Goal: Task Accomplishment & Management: Complete application form

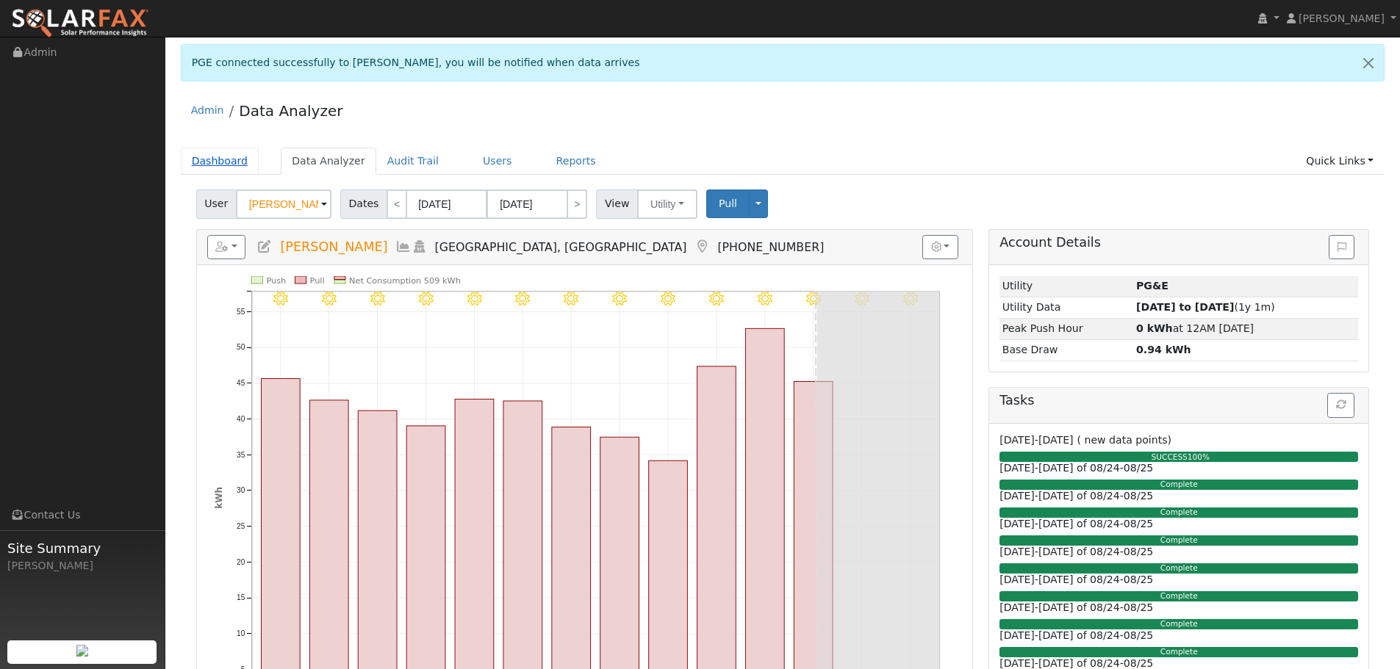
click at [234, 168] on link "Dashboard" at bounding box center [220, 161] width 79 height 27
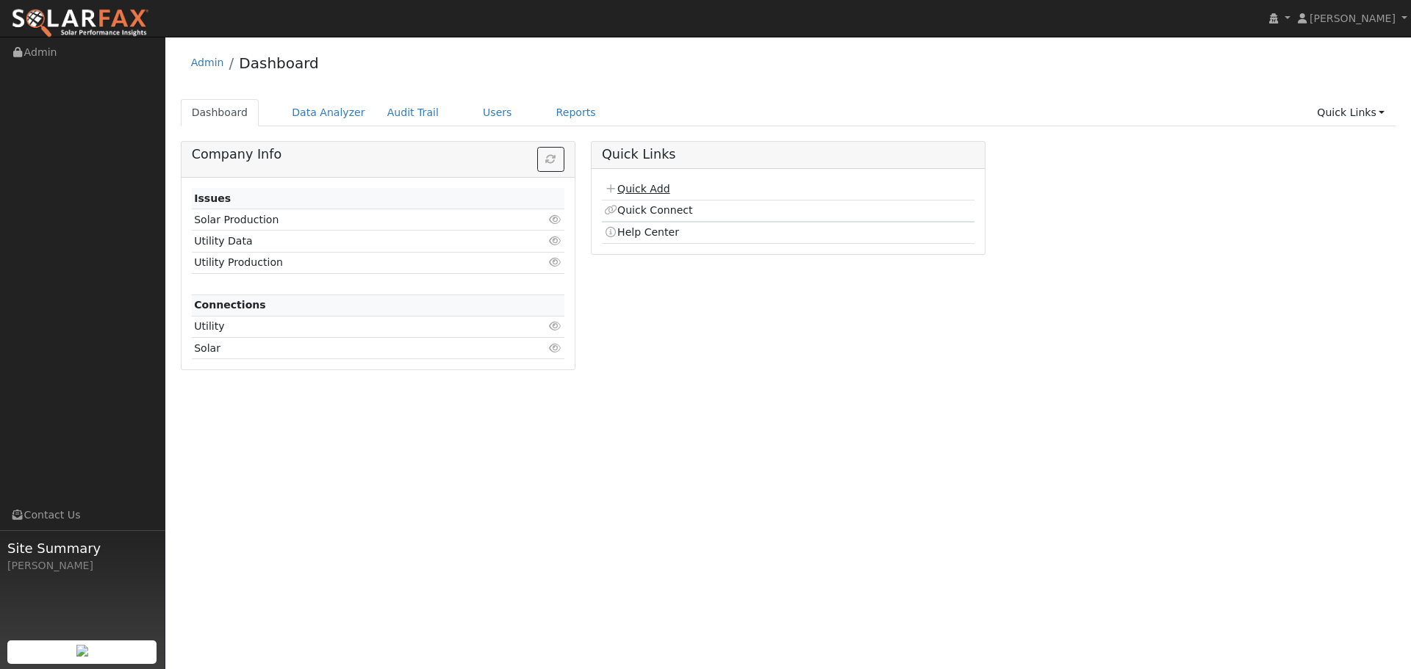
click at [650, 190] on link "Quick Add" at bounding box center [636, 189] width 65 height 12
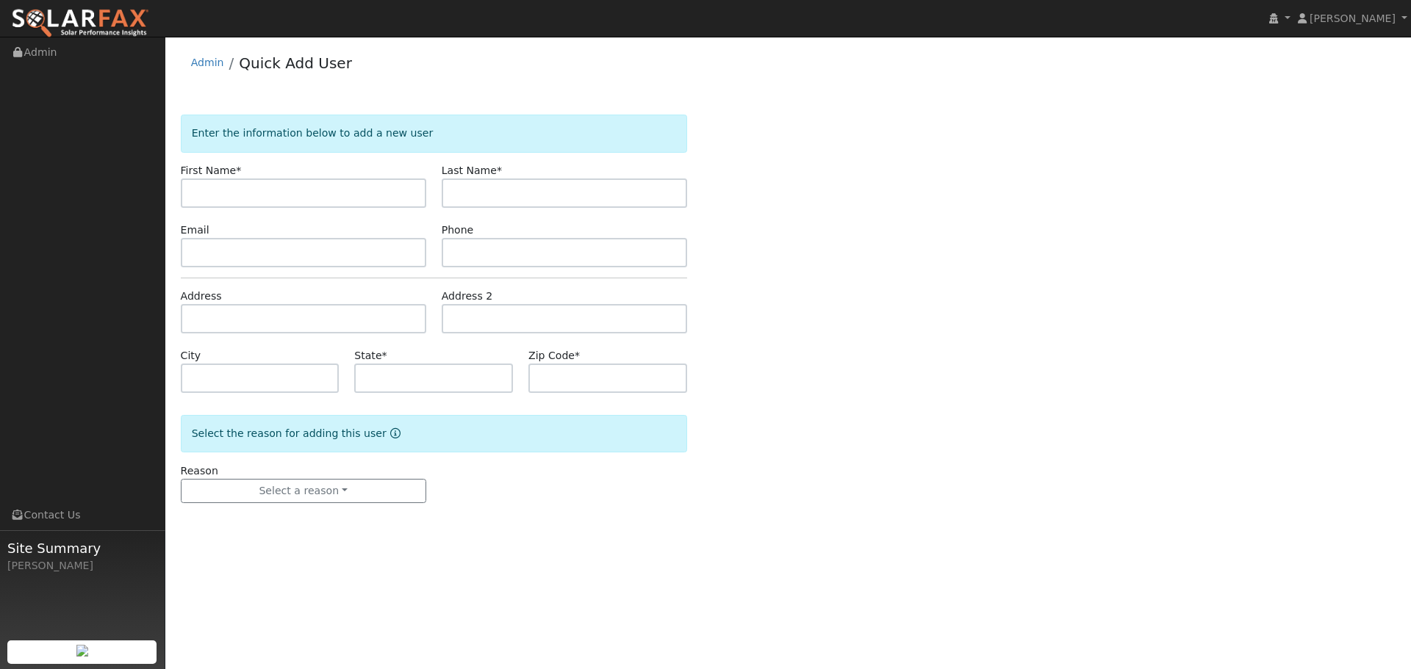
click at [267, 198] on input "text" at bounding box center [303, 193] width 245 height 29
type input "Amanda"
type input "Huber"
click at [506, 248] on input "text" at bounding box center [564, 252] width 245 height 29
paste input "(916) 749-9590"
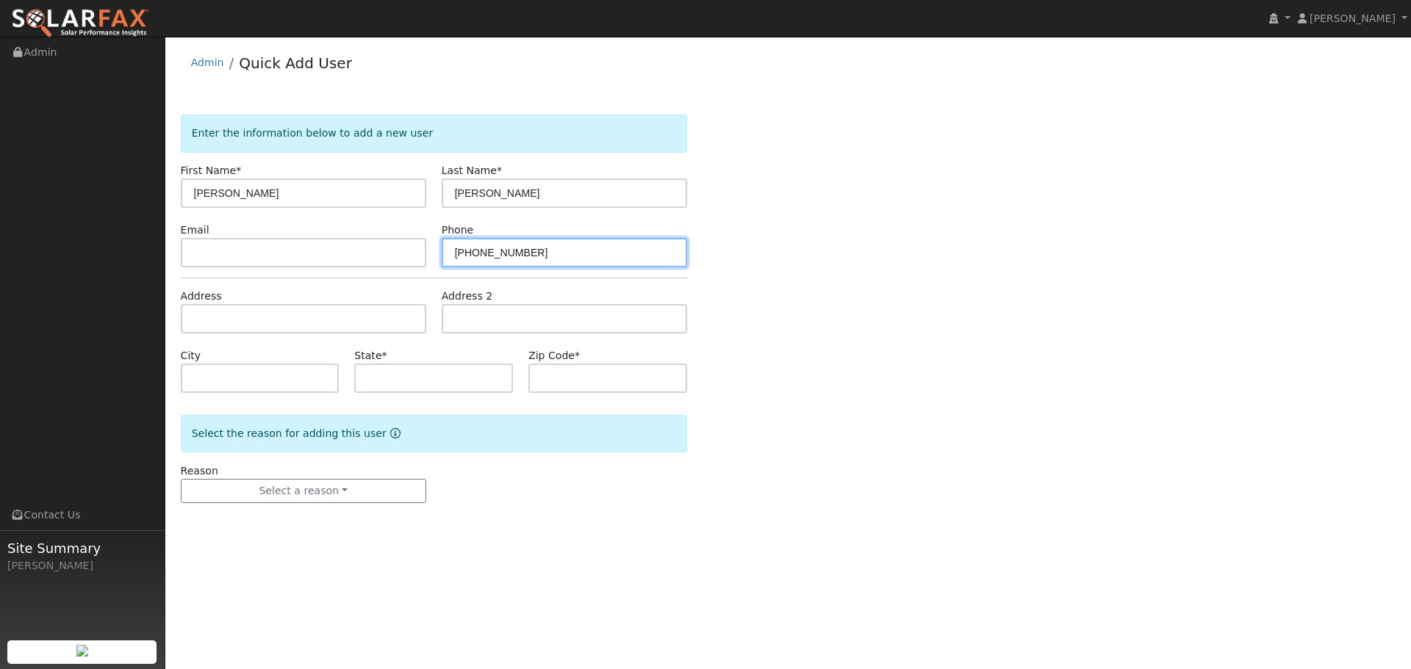
type input "(916) 749-9590"
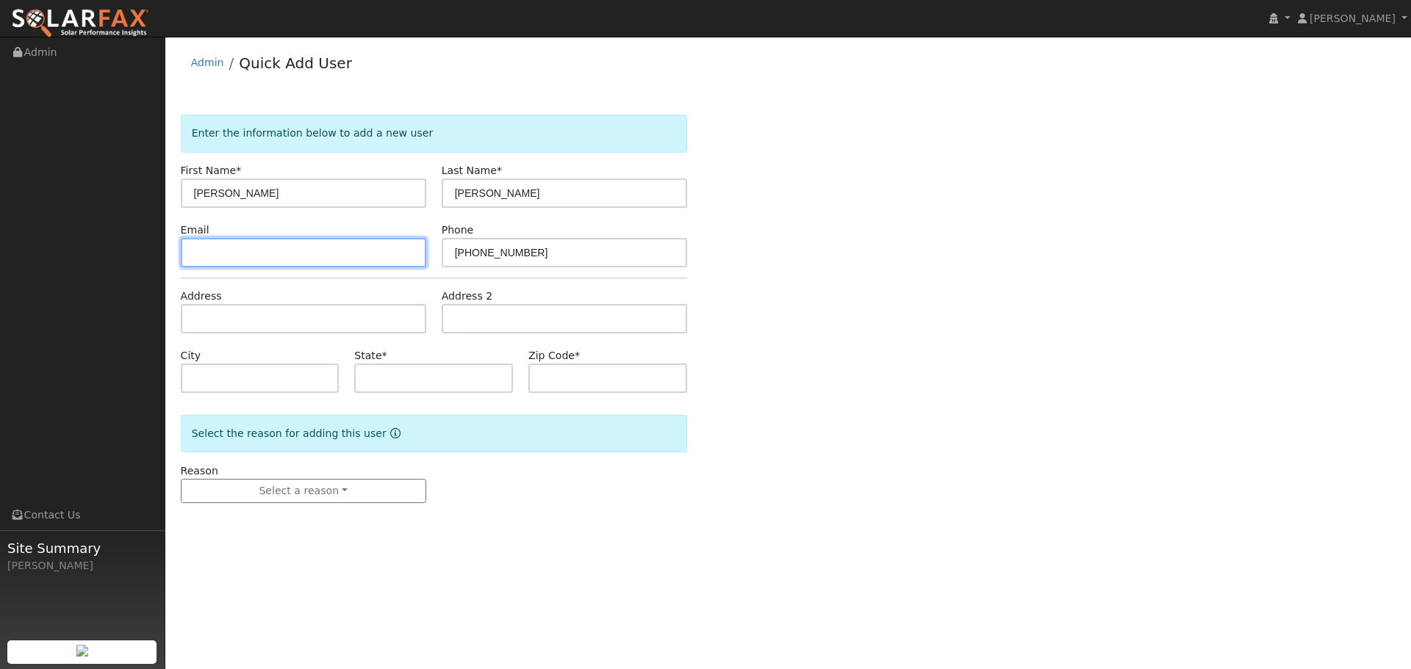
click at [285, 248] on input "text" at bounding box center [303, 252] width 245 height 29
paste input "amanda@clubcruise.com"
type input "amanda@clubcruise.com"
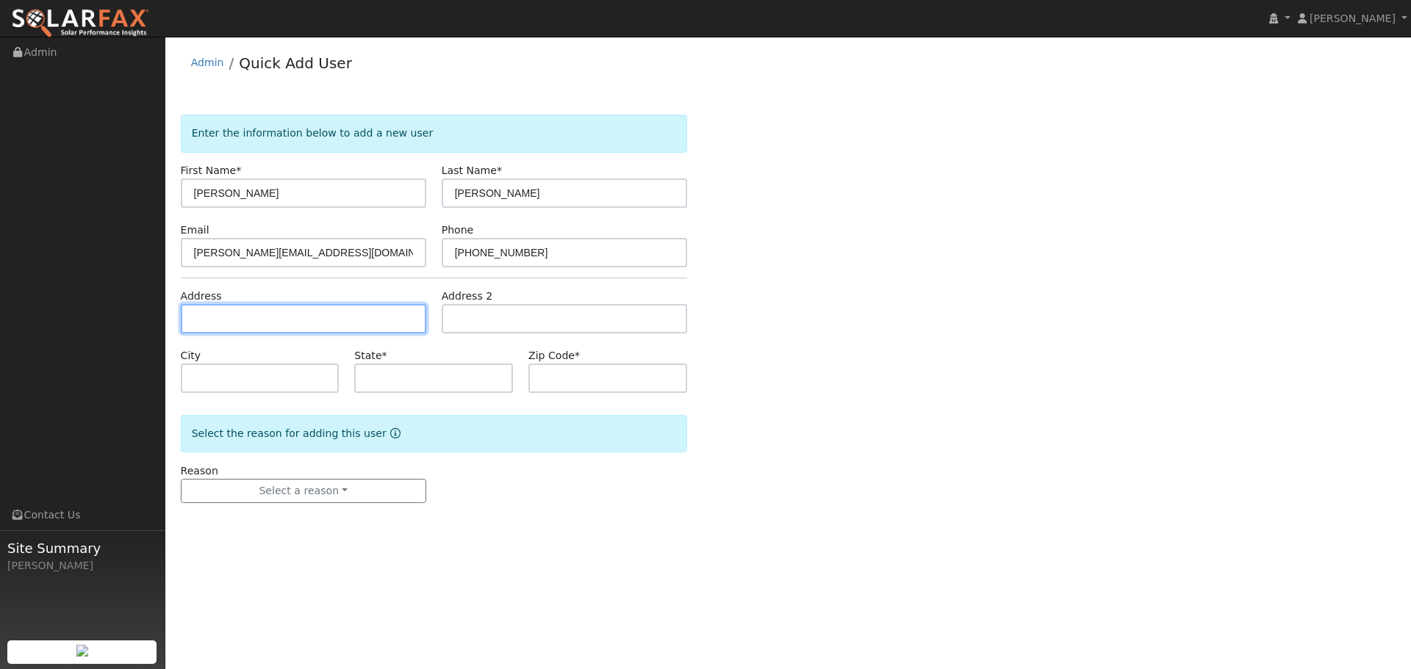
click at [340, 322] on input "text" at bounding box center [303, 318] width 245 height 29
paste input "amanda@clubcruise.com"
type input "amanda@clubcruise.com"
drag, startPoint x: 340, startPoint y: 322, endPoint x: 176, endPoint y: 326, distance: 163.2
click at [176, 326] on div "Address amanda@clubcruise.com" at bounding box center [303, 311] width 261 height 45
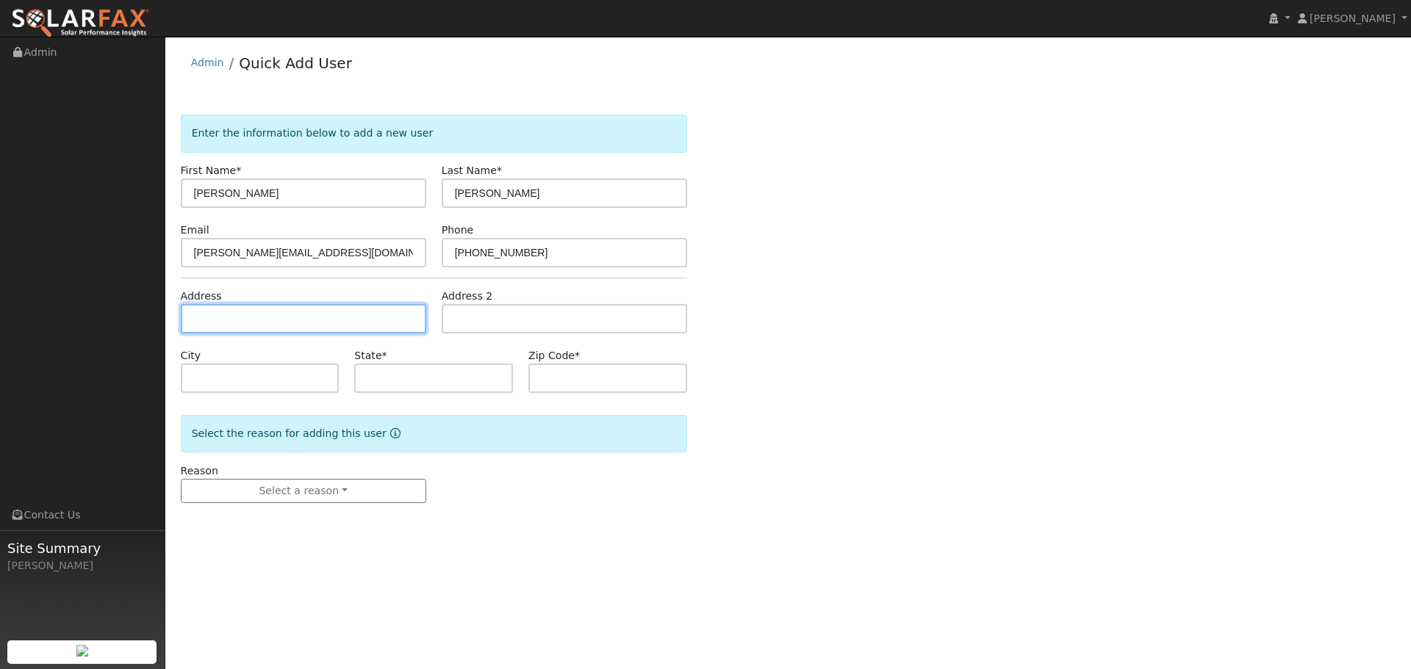
click at [269, 320] on input "text" at bounding box center [303, 318] width 245 height 29
paste input "2285 Forster"
type input "2285 Forster Lane"
type input "Auburn"
type input "CA"
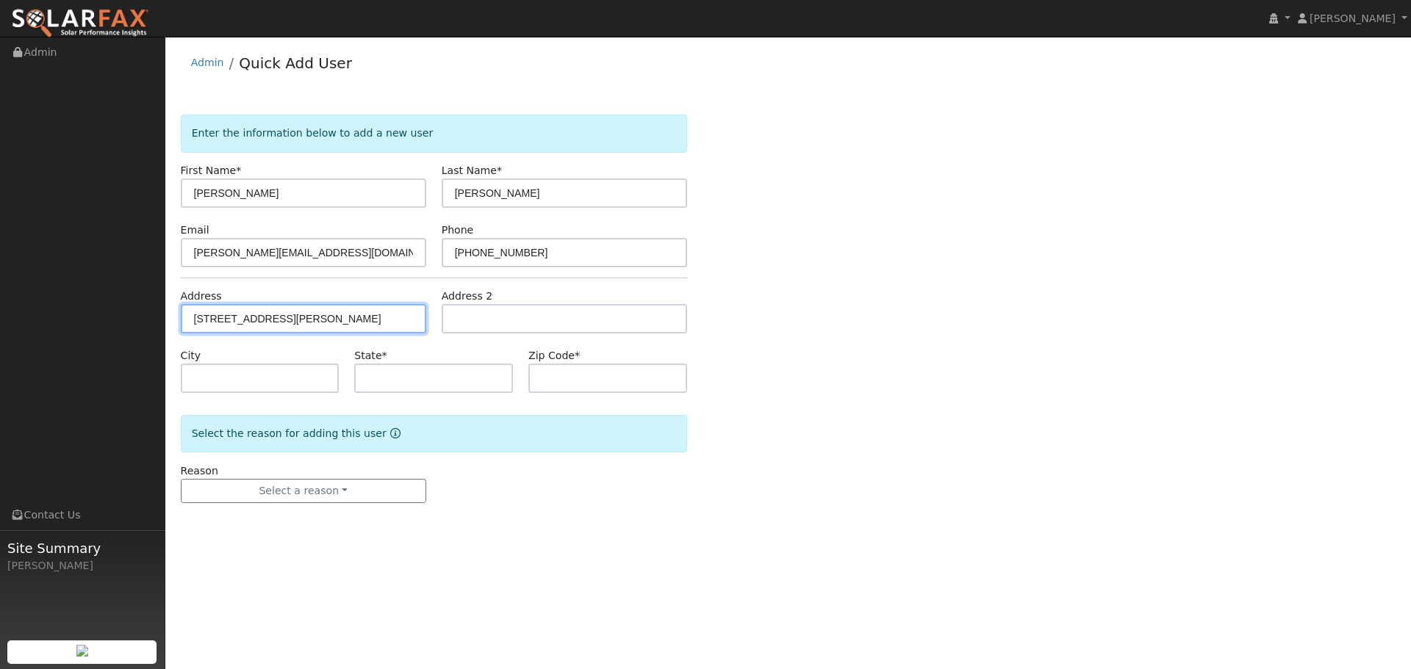
type input "95603"
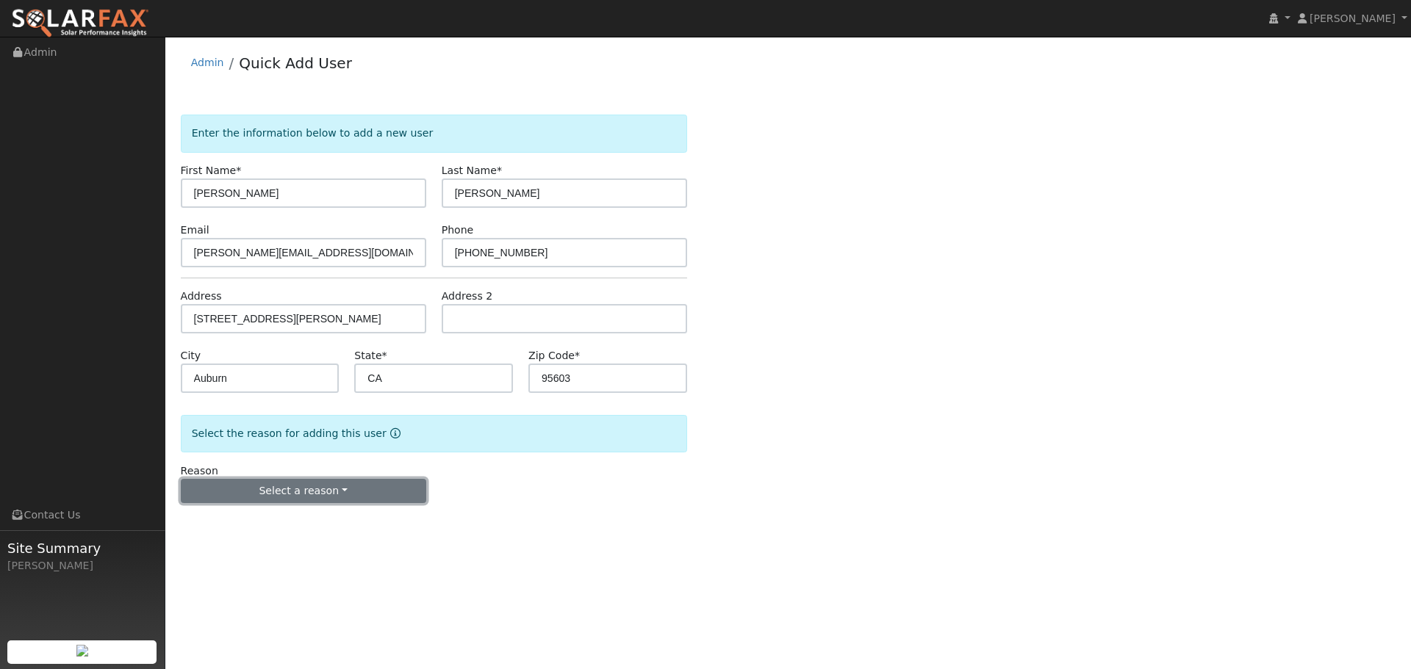
click at [260, 490] on button "Select a reason" at bounding box center [303, 491] width 245 height 25
click at [256, 528] on link "New lead" at bounding box center [263, 521] width 162 height 21
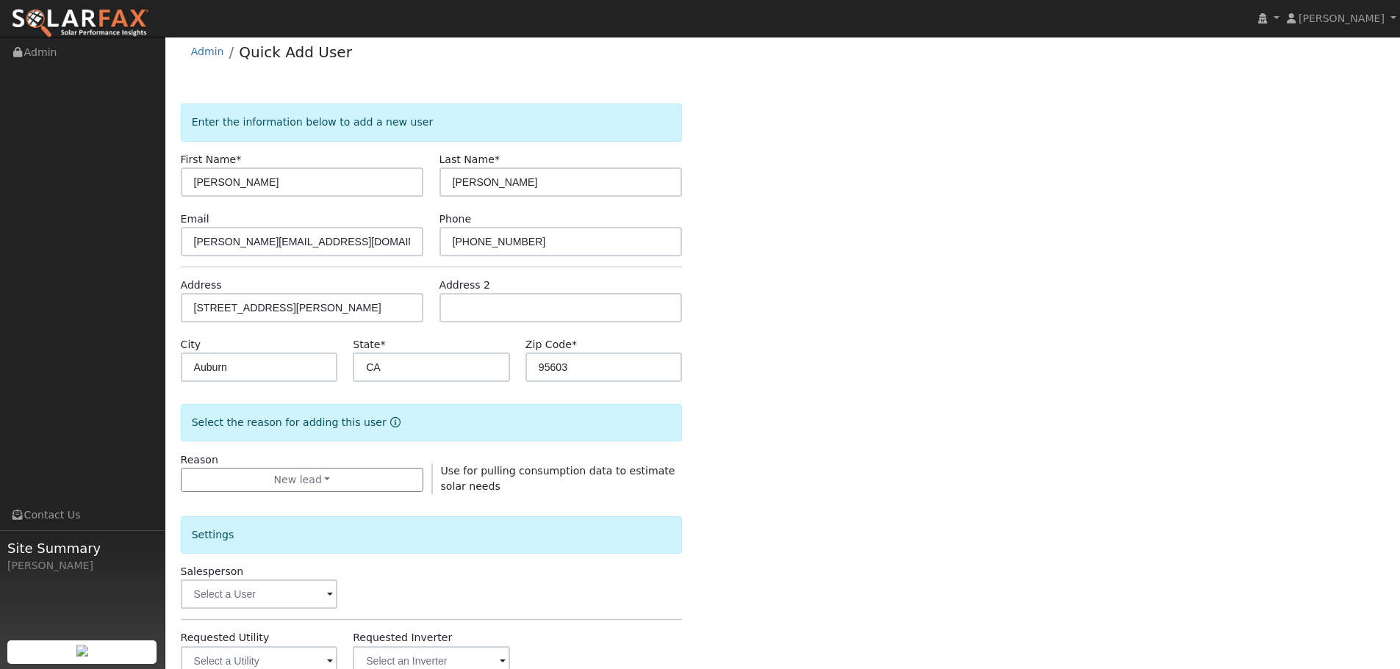
scroll to position [220, 0]
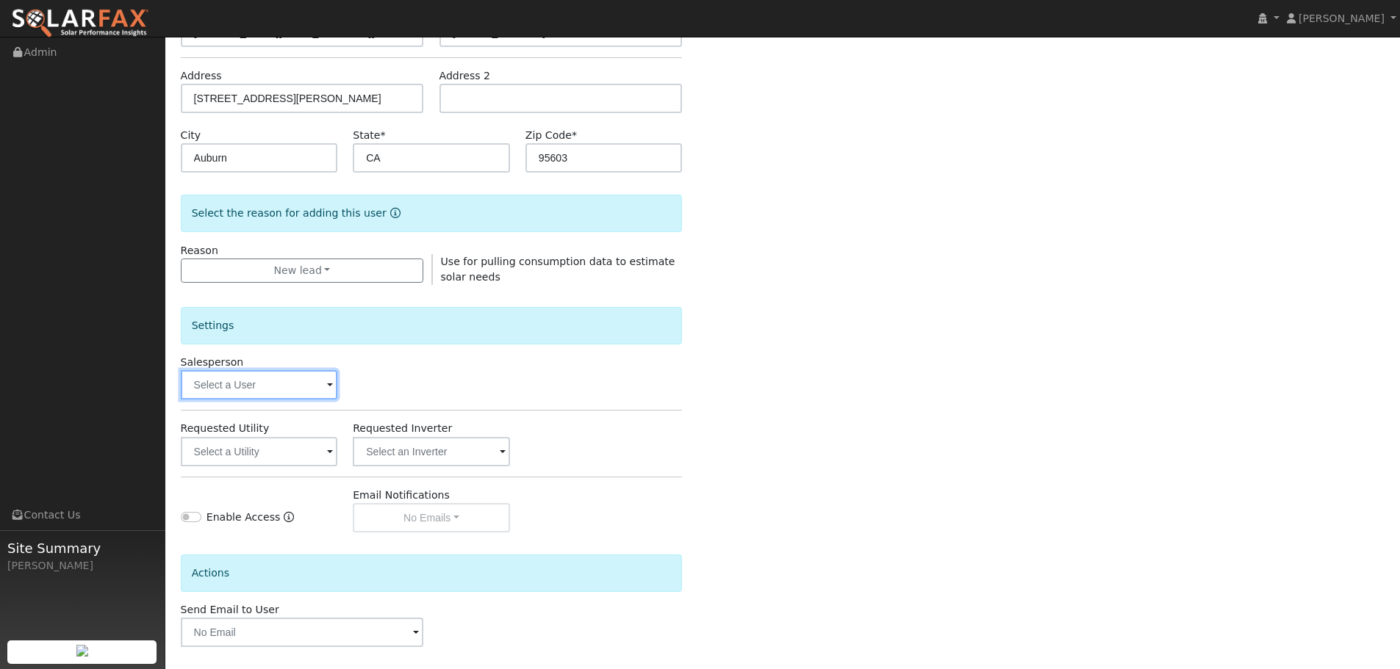
click at [242, 395] on input "text" at bounding box center [259, 384] width 157 height 29
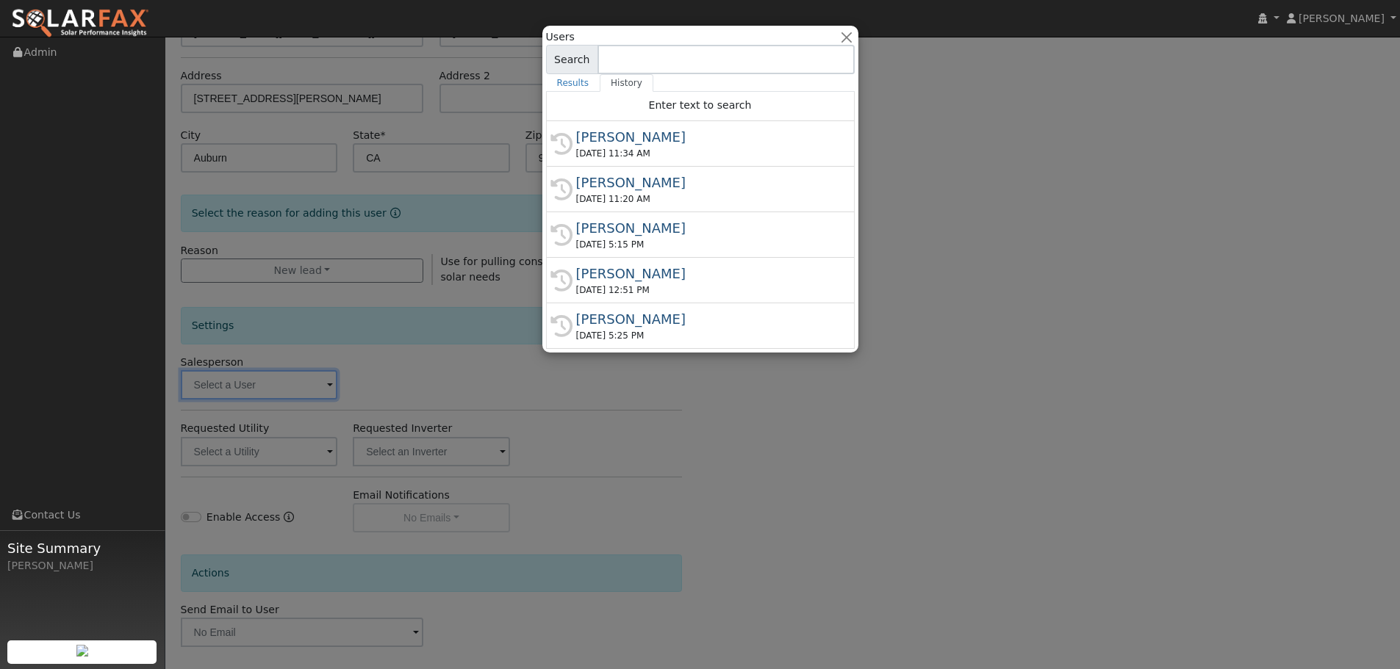
click at [639, 60] on input at bounding box center [725, 59] width 257 height 29
type input "r"
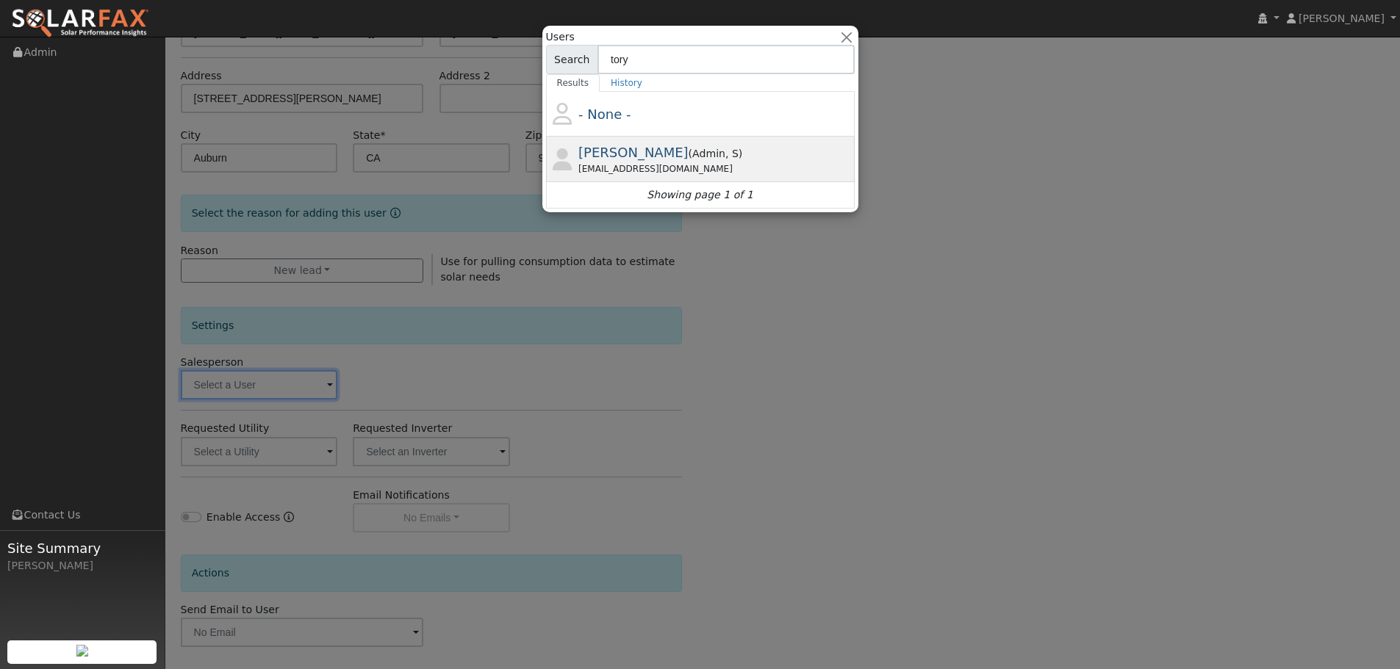
type input "tory"
click at [628, 153] on span "Tory Kelly" at bounding box center [633, 152] width 110 height 15
type input "Tory Kelly"
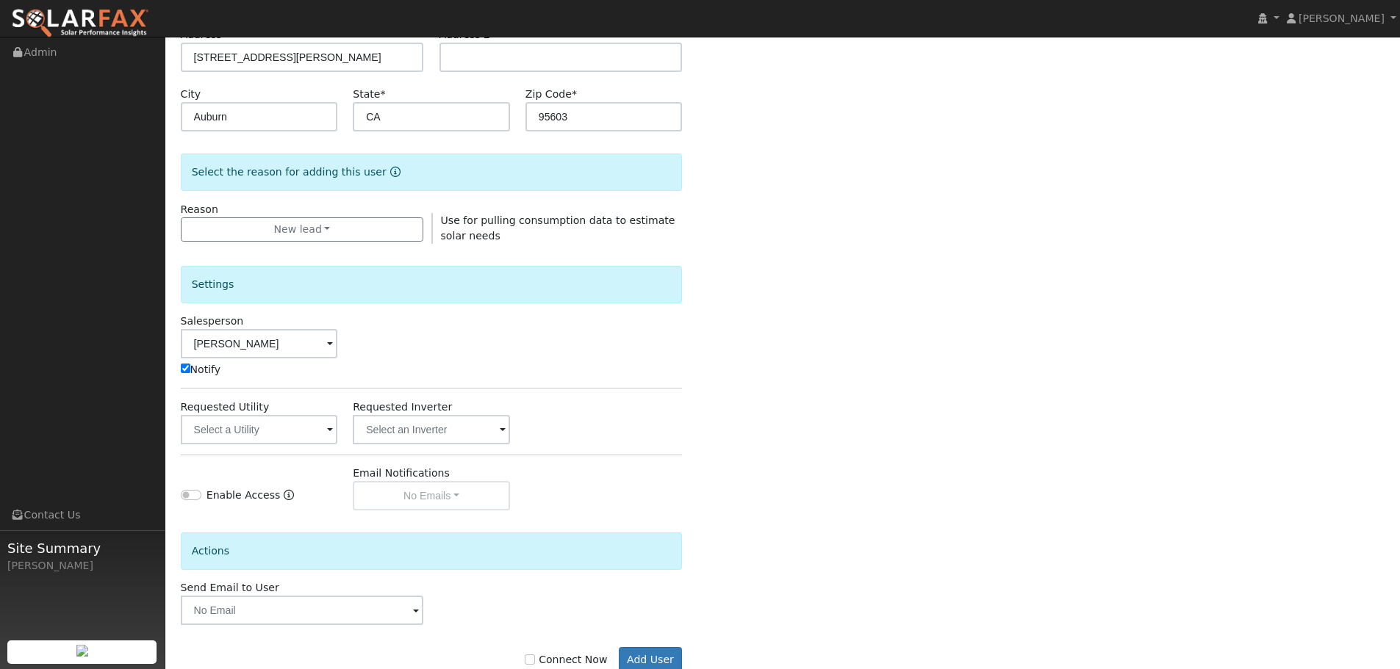
scroll to position [301, 0]
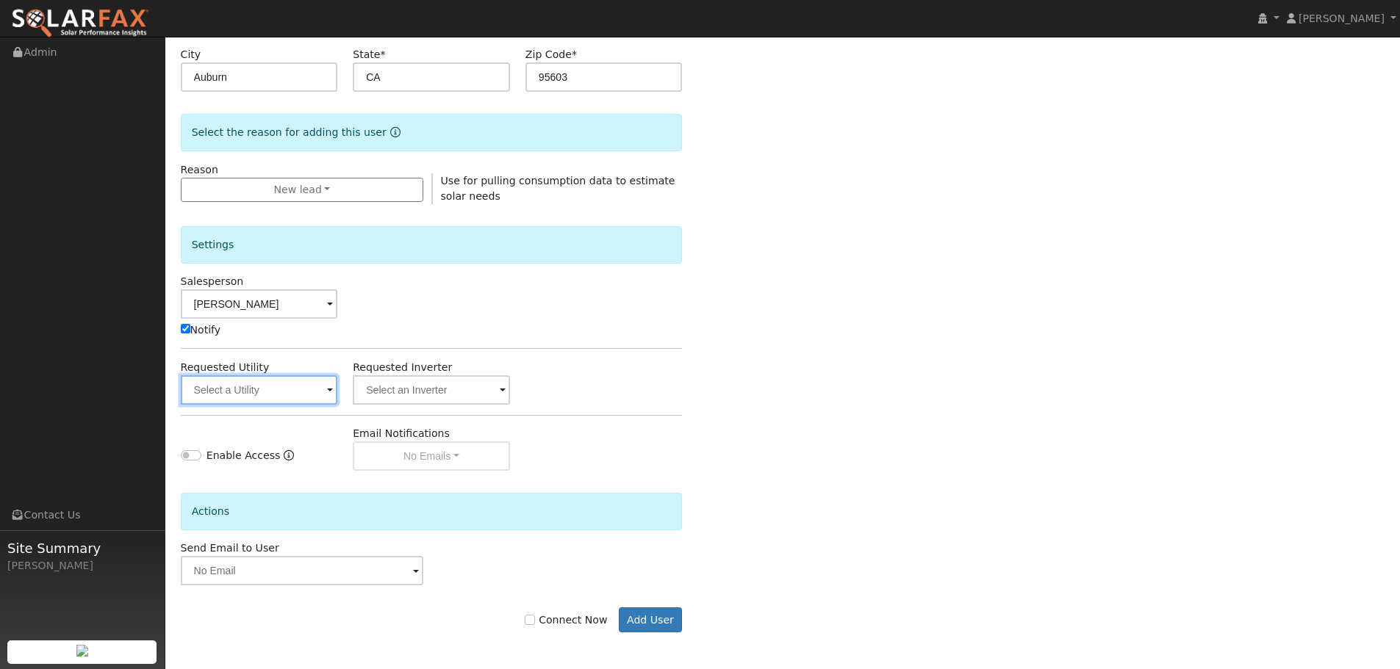
click at [265, 387] on input "text" at bounding box center [259, 390] width 157 height 29
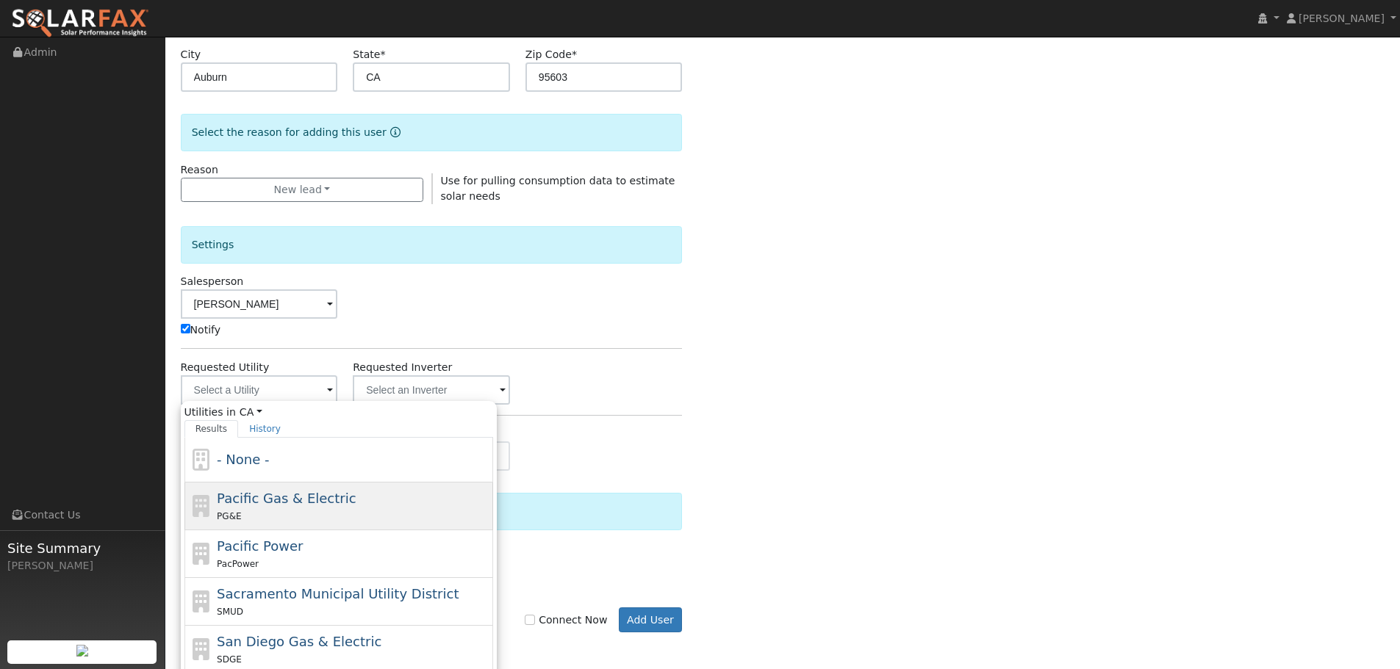
click at [298, 497] on span "Pacific Gas & Electric" at bounding box center [286, 498] width 139 height 15
type input "Pacific Gas & Electric"
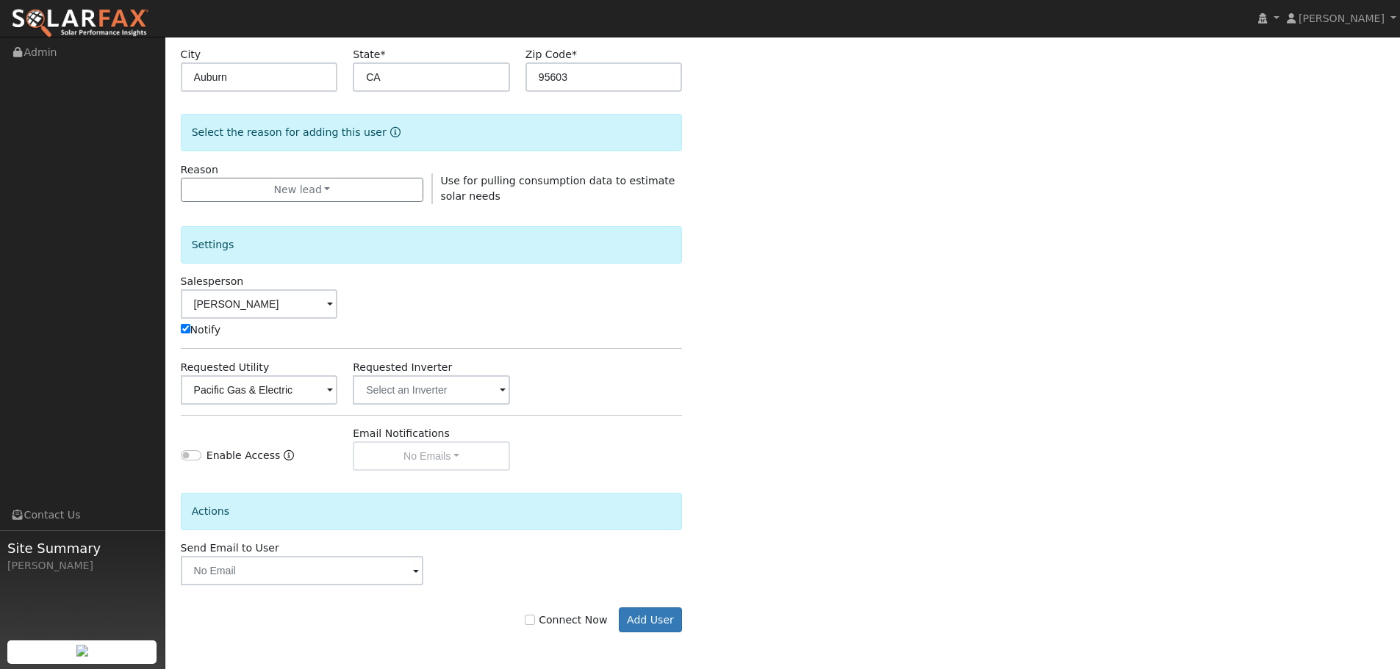
click at [577, 614] on label "Connect Now" at bounding box center [566, 620] width 82 height 15
click at [535, 615] on input "Connect Now" at bounding box center [530, 620] width 10 height 10
checkbox input "true"
click at [649, 623] on button "Add User" at bounding box center [651, 620] width 64 height 25
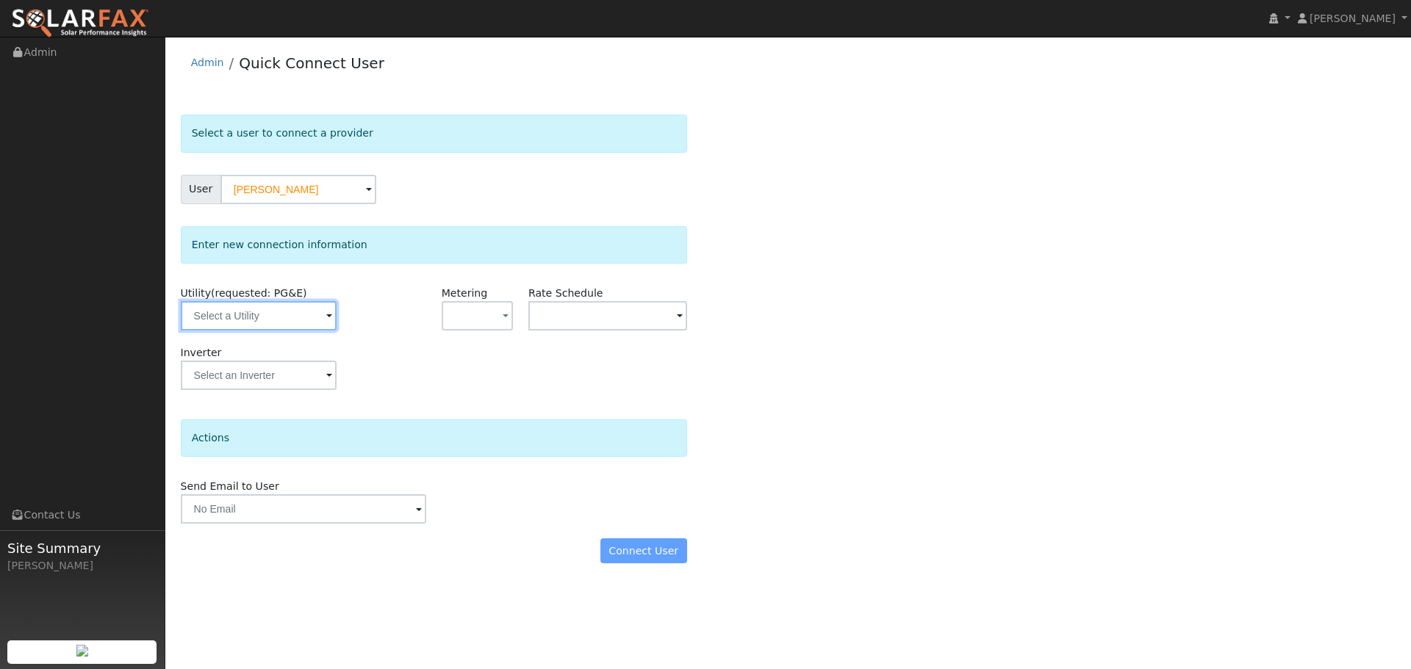
click at [256, 317] on input "text" at bounding box center [259, 315] width 156 height 29
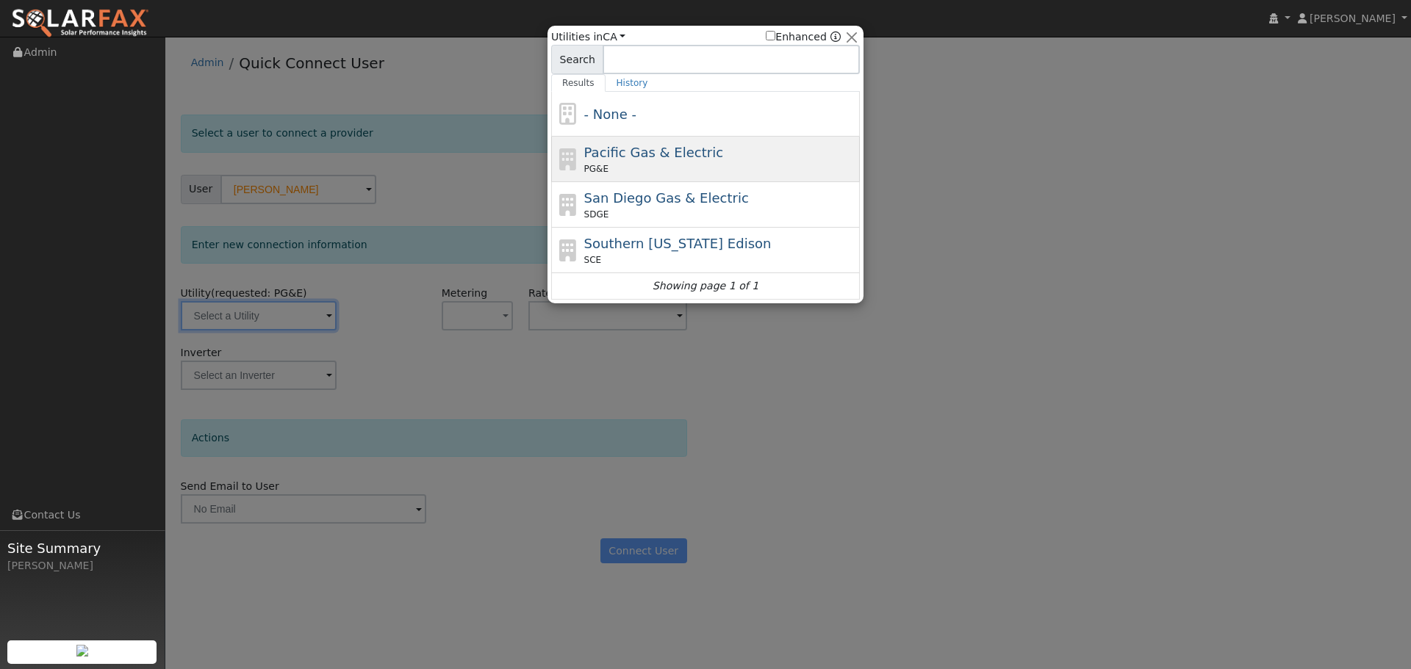
click at [645, 162] on div "Pacific Gas & Electric PG&E" at bounding box center [720, 159] width 273 height 33
type input "PG&E"
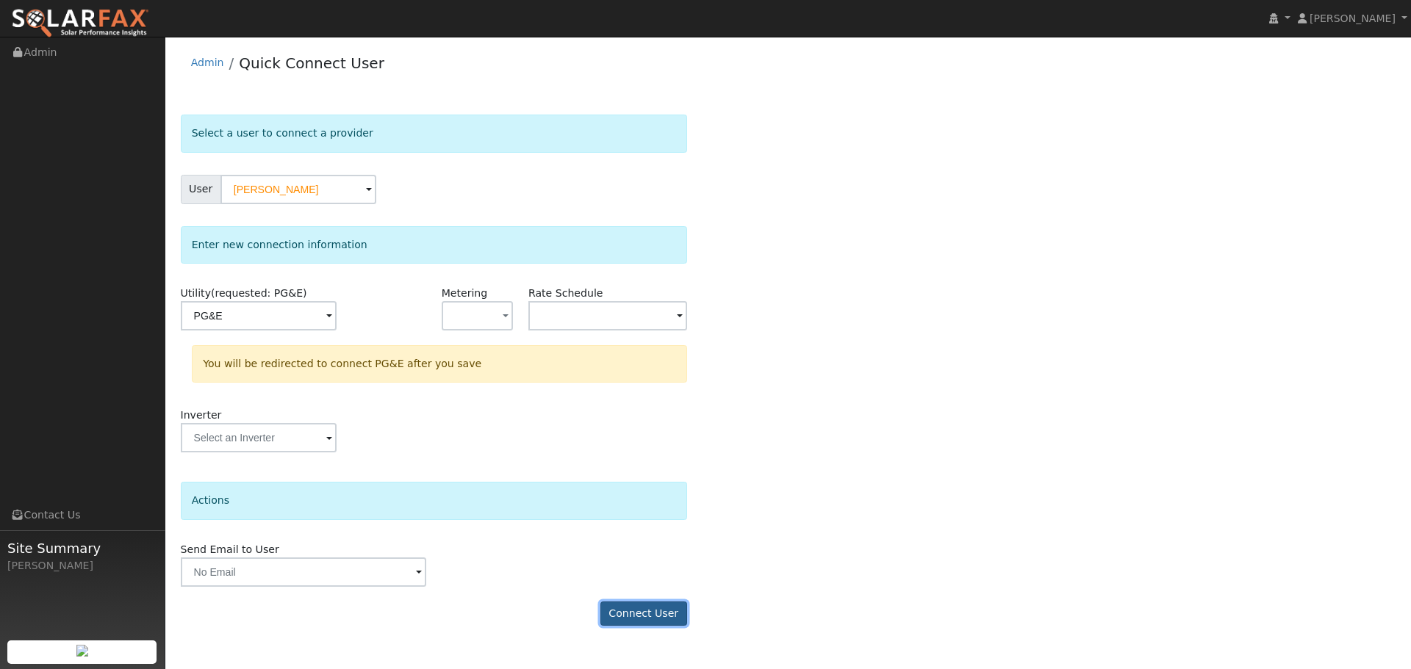
click at [628, 618] on button "Connect User" at bounding box center [643, 614] width 87 height 25
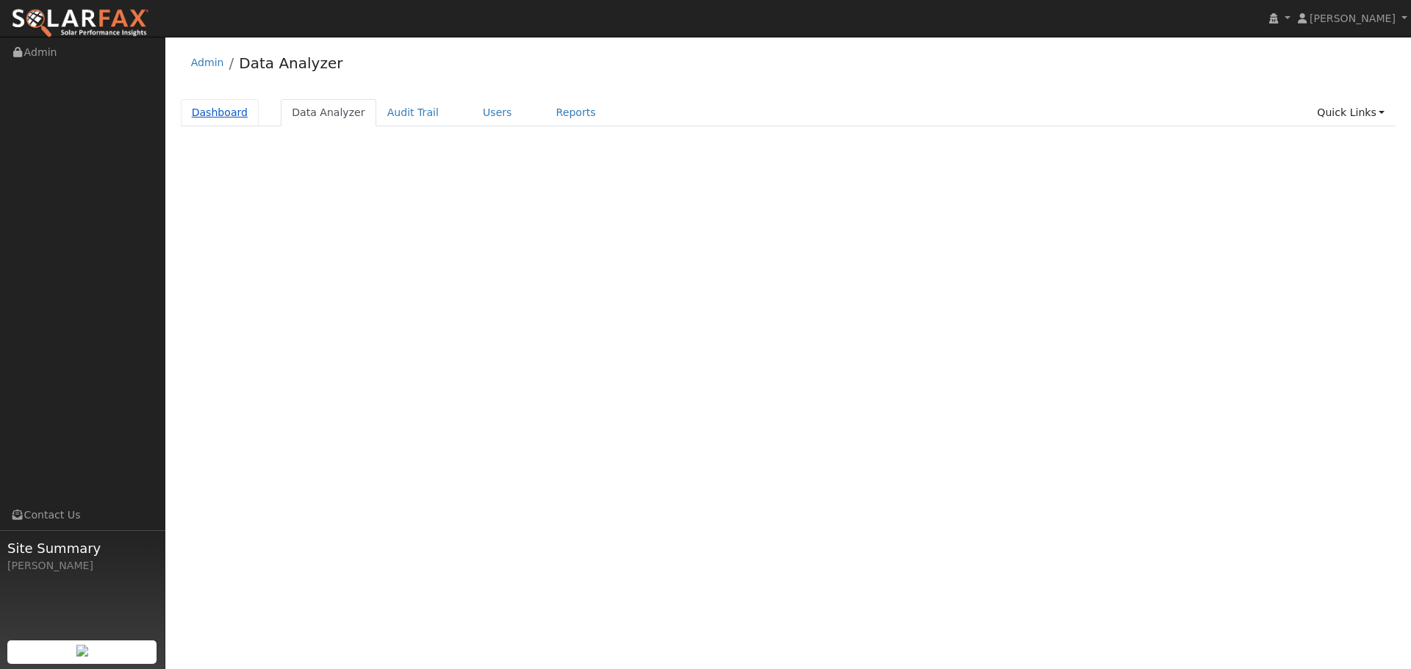
click at [231, 115] on link "Dashboard" at bounding box center [220, 112] width 79 height 27
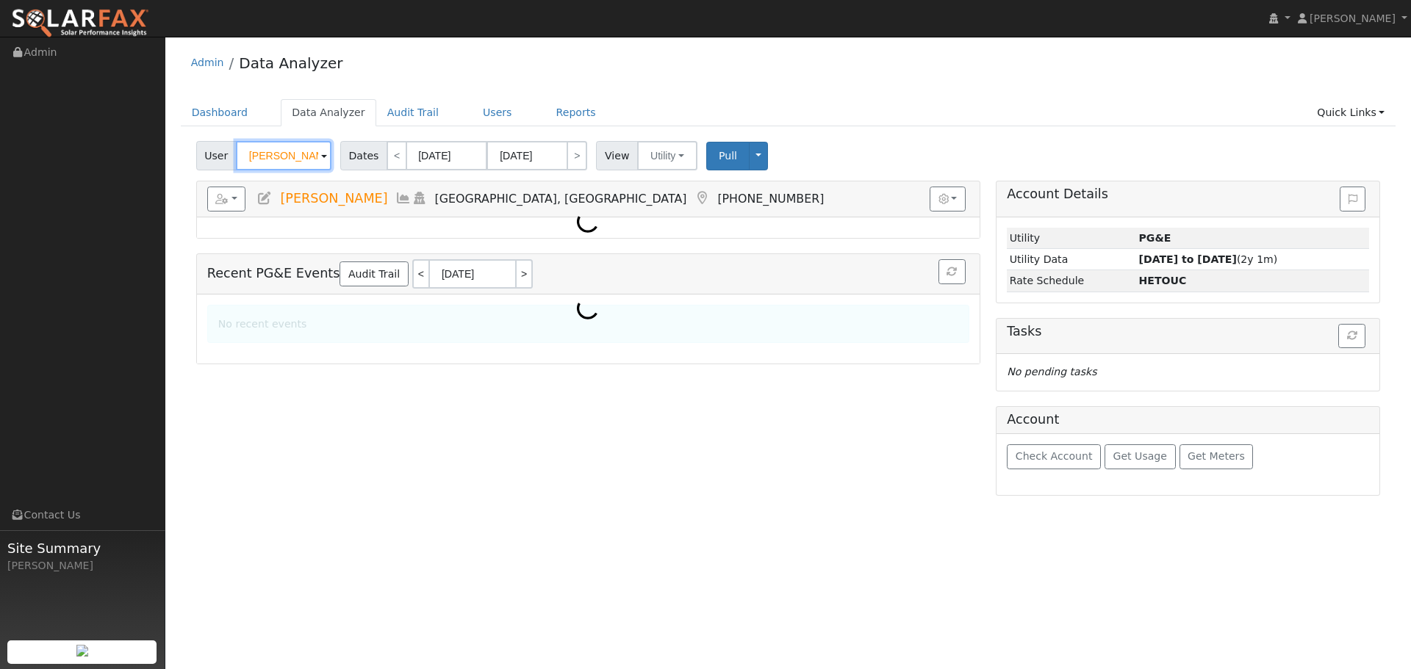
click at [257, 157] on input "Kelly Thomas" at bounding box center [284, 155] width 96 height 29
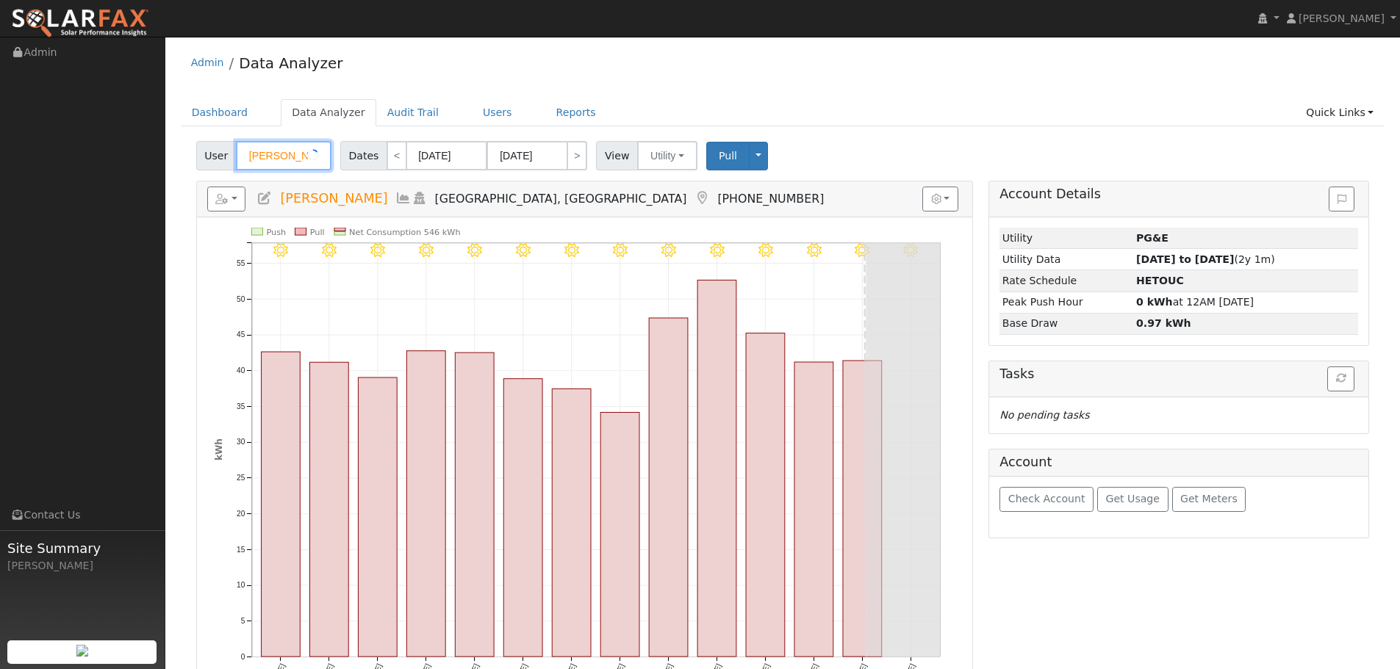
click at [257, 157] on input "Kelly Thomas" at bounding box center [284, 155] width 96 height 29
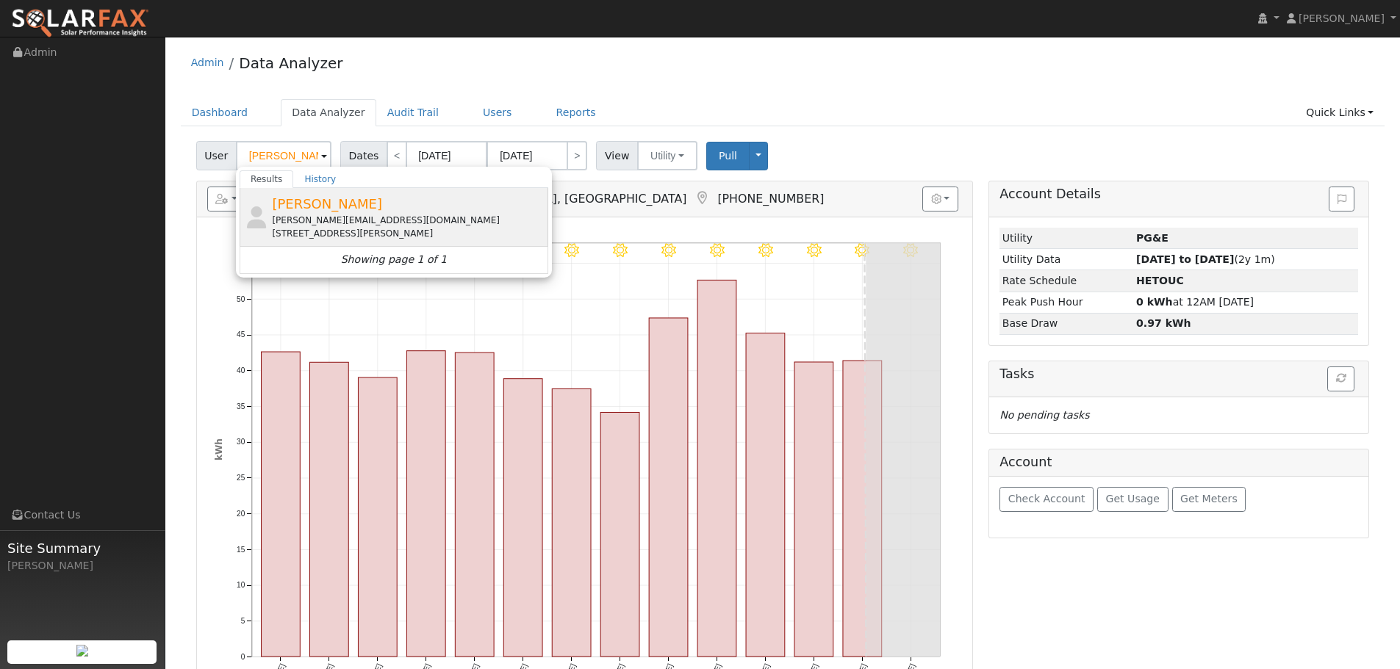
click at [352, 205] on span "Amanda Huber" at bounding box center [327, 203] width 110 height 15
type input "Amanda Huber"
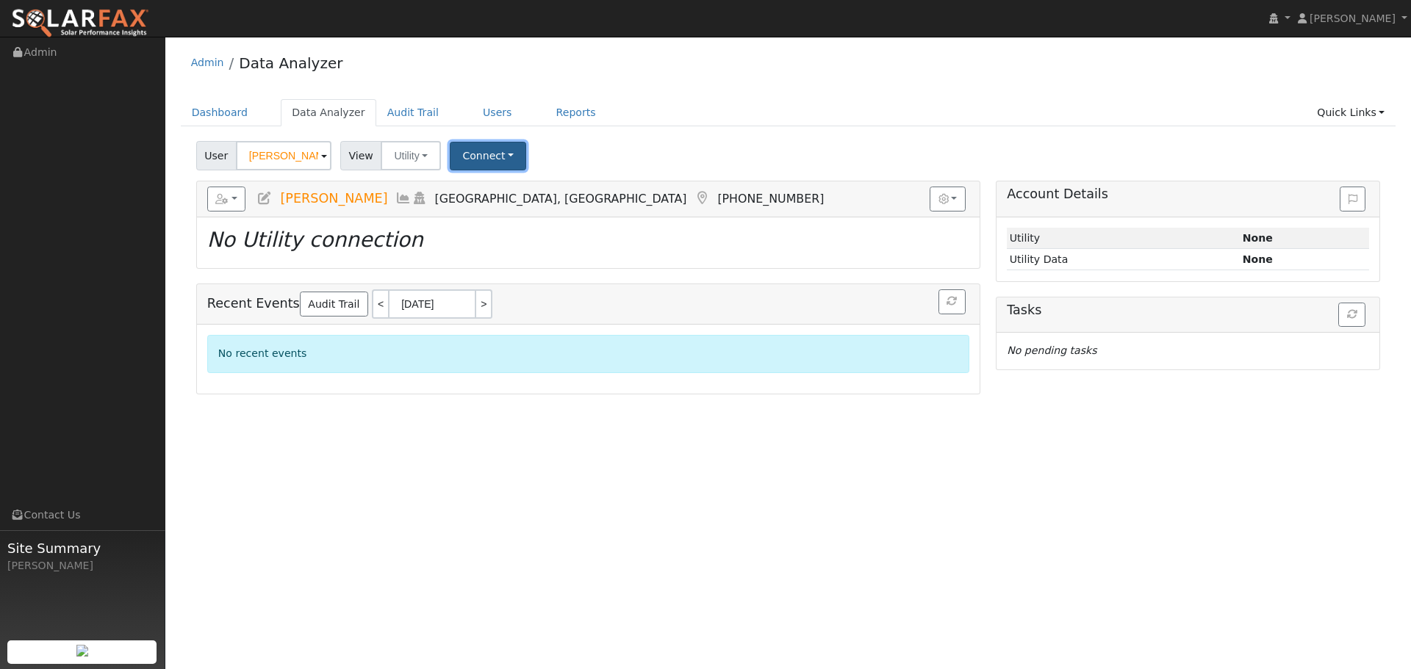
click at [481, 153] on button "Connect" at bounding box center [488, 156] width 76 height 29
click at [492, 186] on link "Select a Provider" at bounding box center [508, 188] width 115 height 21
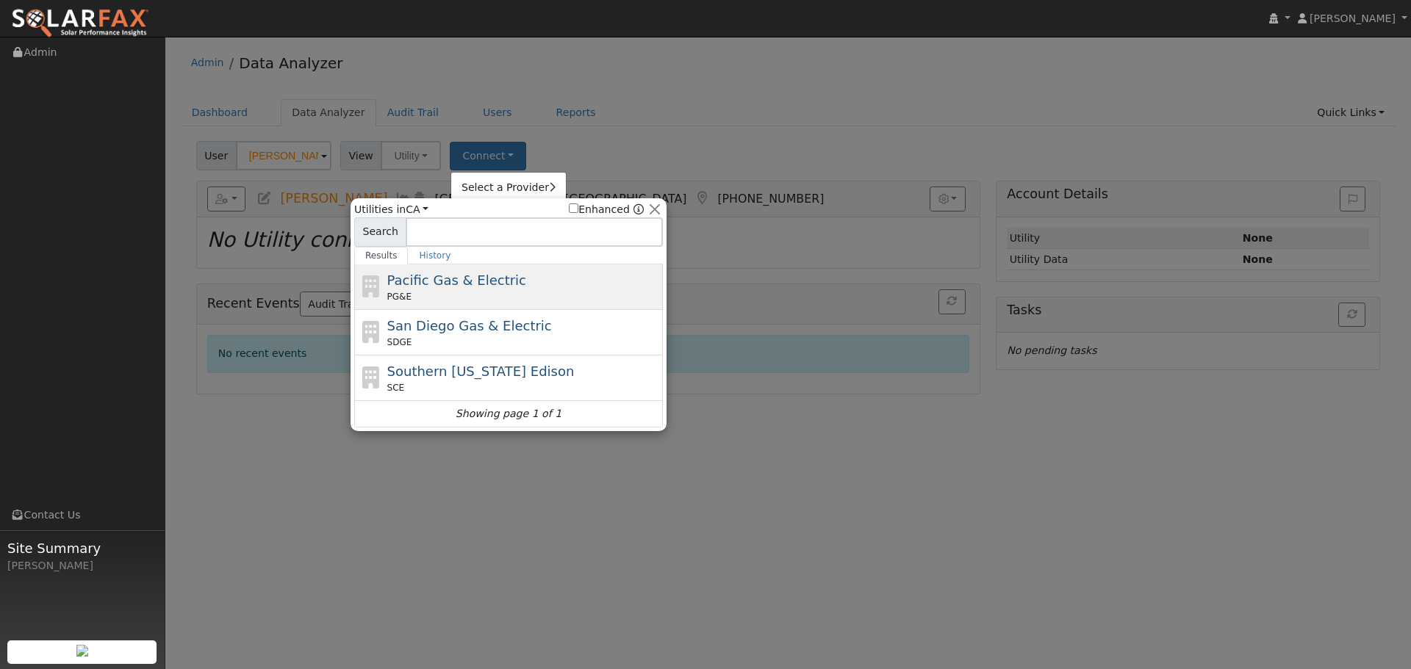
click at [440, 277] on span "Pacific Gas & Electric" at bounding box center [456, 280] width 139 height 15
